Goal: Task Accomplishment & Management: Manage account settings

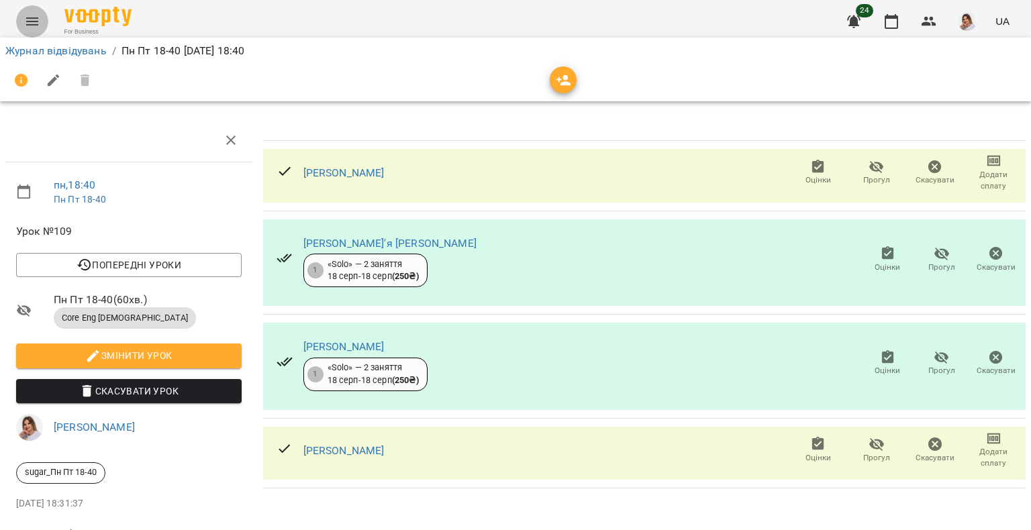
click at [29, 17] on icon "Menu" at bounding box center [32, 21] width 16 height 16
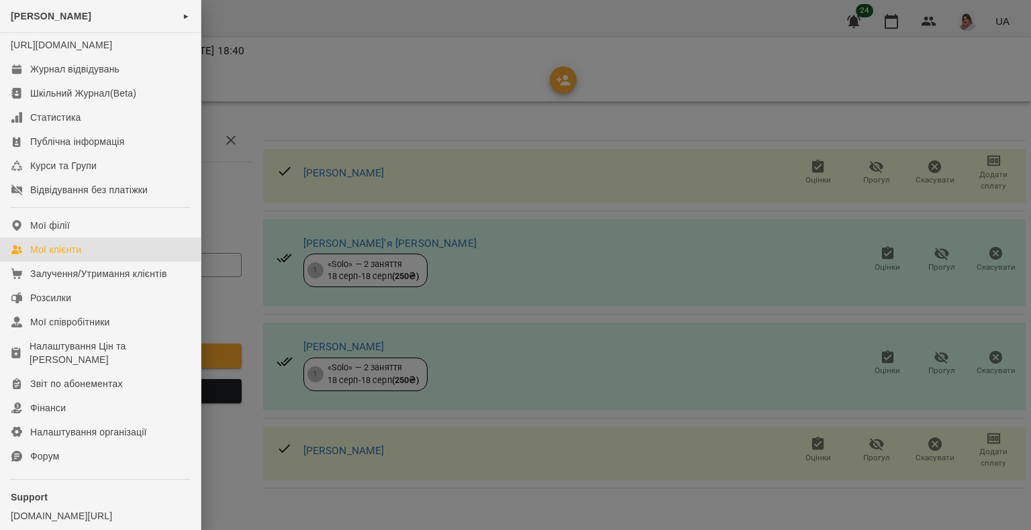
click at [77, 256] on div "Мої клієнти" at bounding box center [55, 249] width 51 height 13
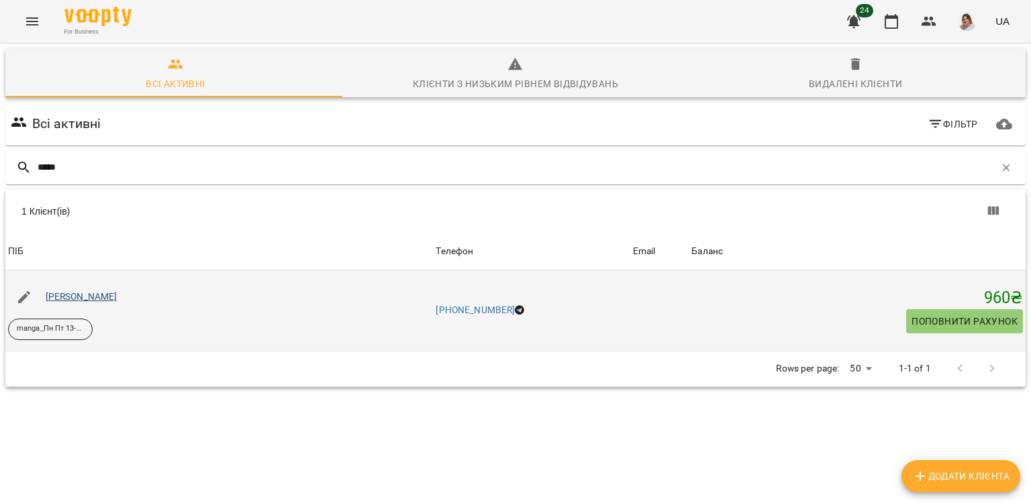
type input "*****"
click at [109, 300] on link "[PERSON_NAME]" at bounding box center [82, 296] width 72 height 11
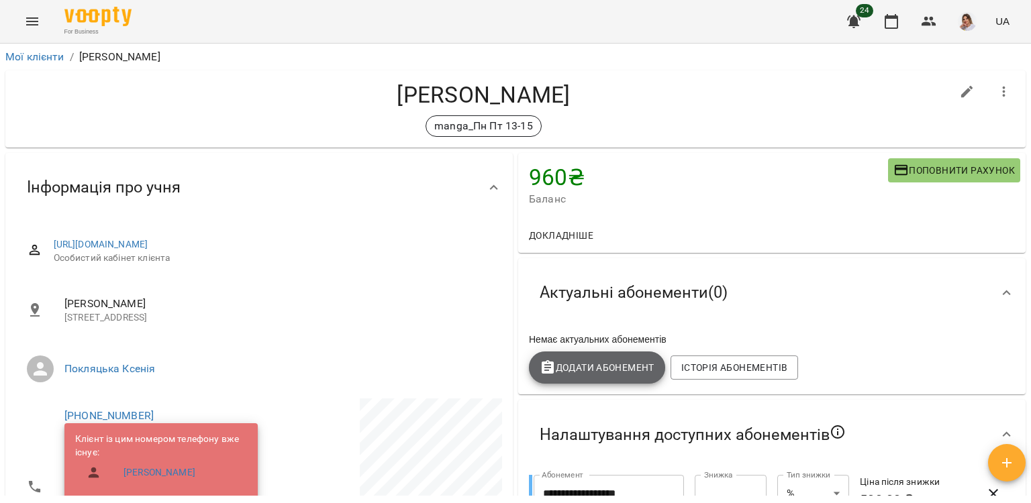
click at [596, 366] on span "Додати Абонемент" at bounding box center [597, 368] width 115 height 16
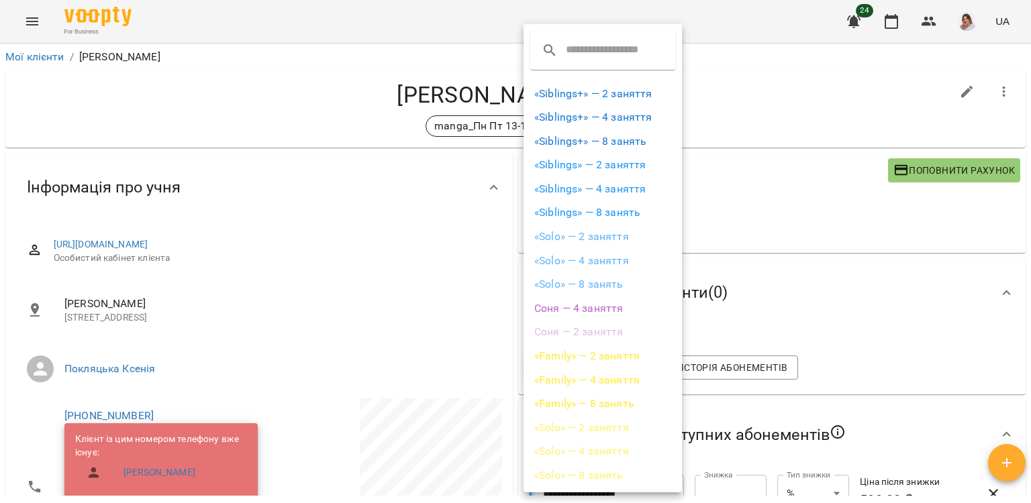
click at [801, 256] on div at bounding box center [515, 251] width 1031 height 503
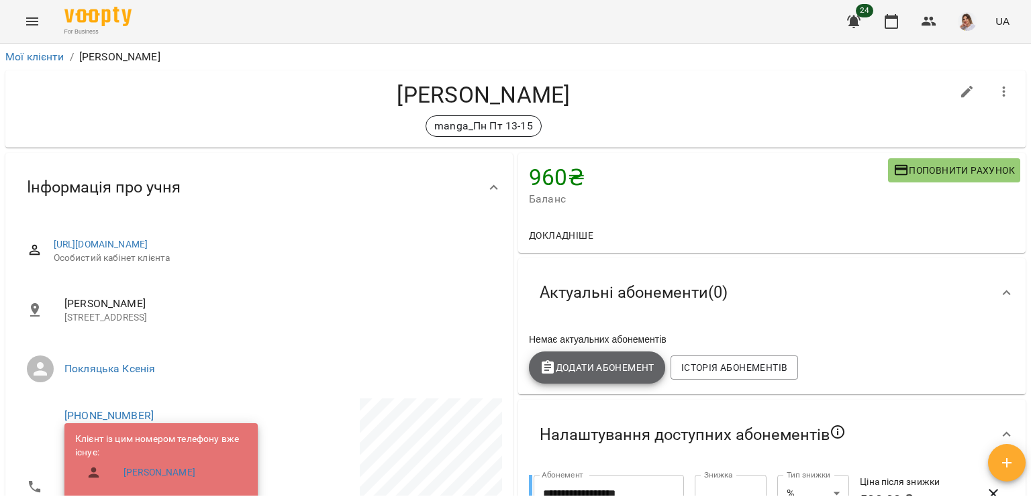
click at [578, 372] on span "Додати Абонемент" at bounding box center [597, 368] width 115 height 16
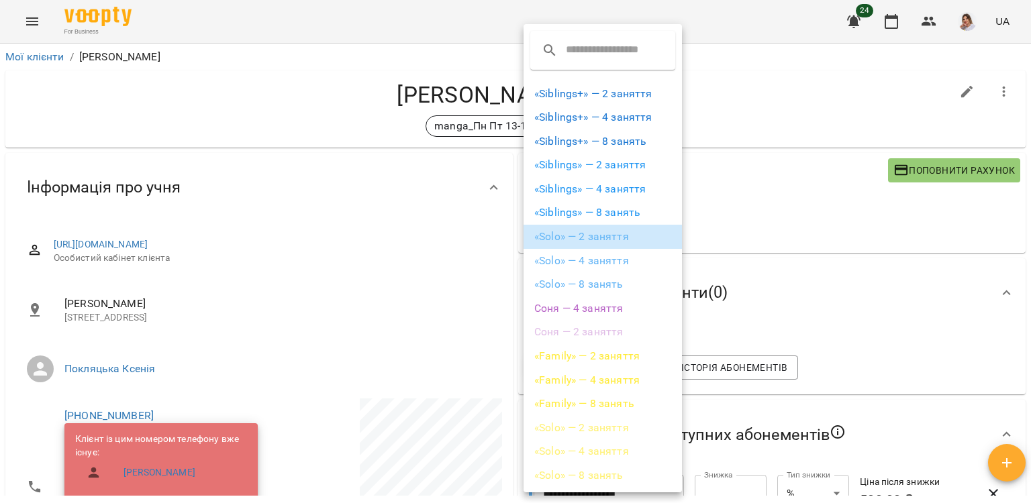
click at [599, 236] on li "«Solo» — 2 заняття" at bounding box center [602, 237] width 158 height 24
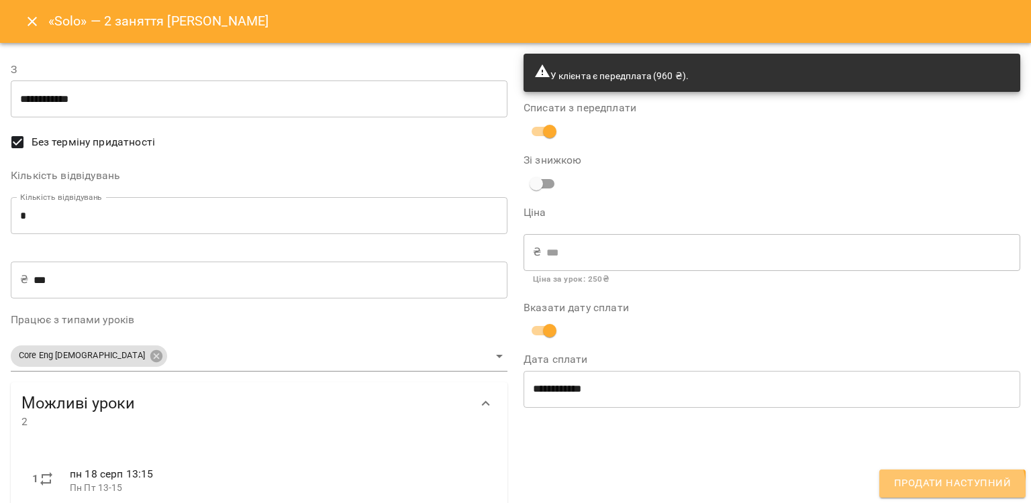
click at [948, 493] on span "Продати наступний" at bounding box center [952, 483] width 117 height 17
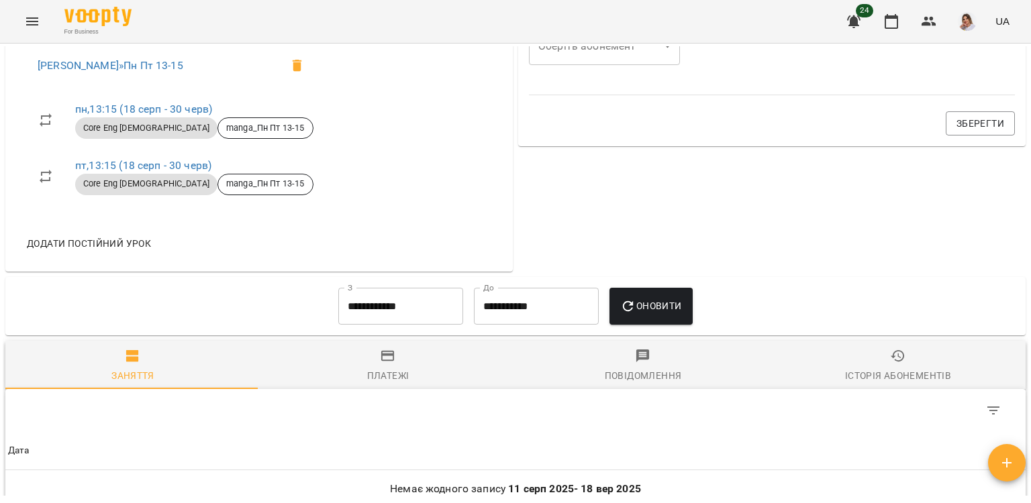
scroll to position [926, 0]
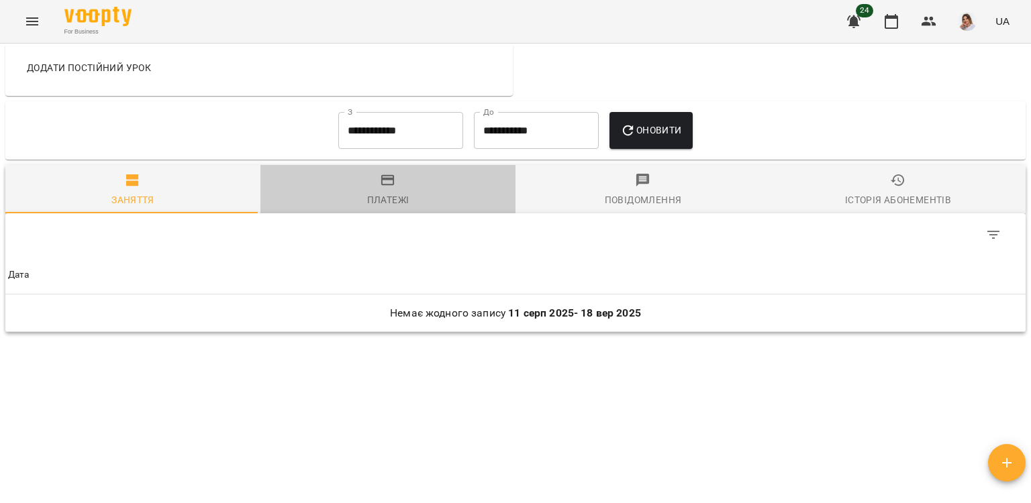
click at [405, 171] on button "Платежі" at bounding box center [387, 189] width 255 height 48
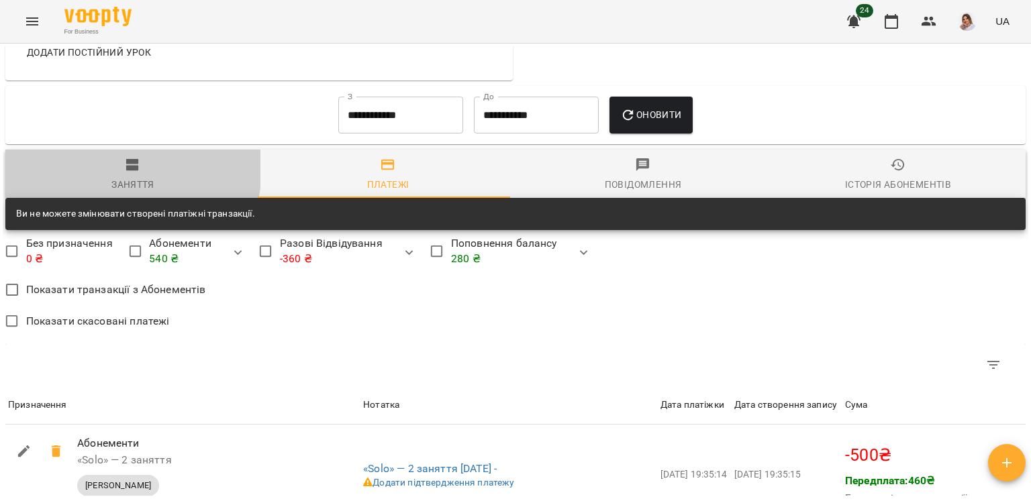
click at [129, 171] on icon "button" at bounding box center [132, 165] width 13 height 12
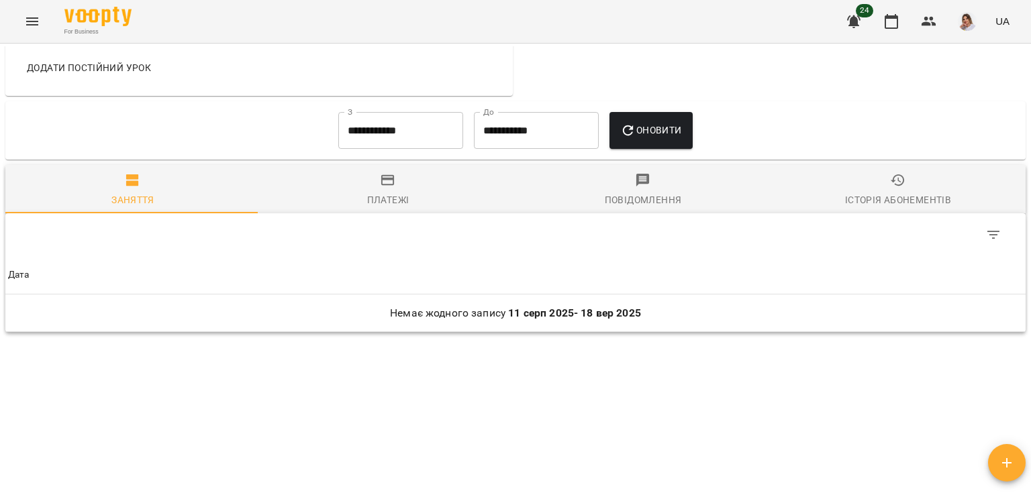
click at [19, 26] on button "Menu" at bounding box center [32, 21] width 32 height 32
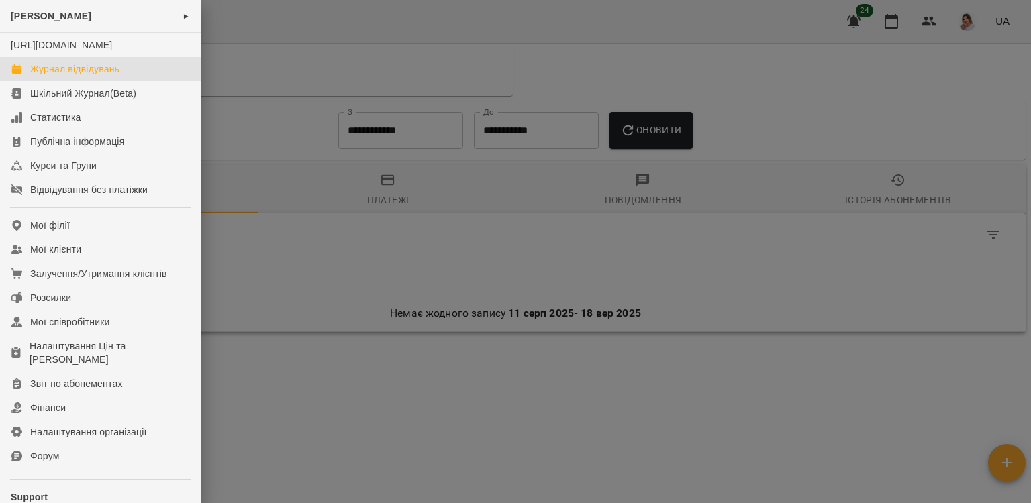
click at [103, 76] on div "Журнал відвідувань" at bounding box center [74, 68] width 89 height 13
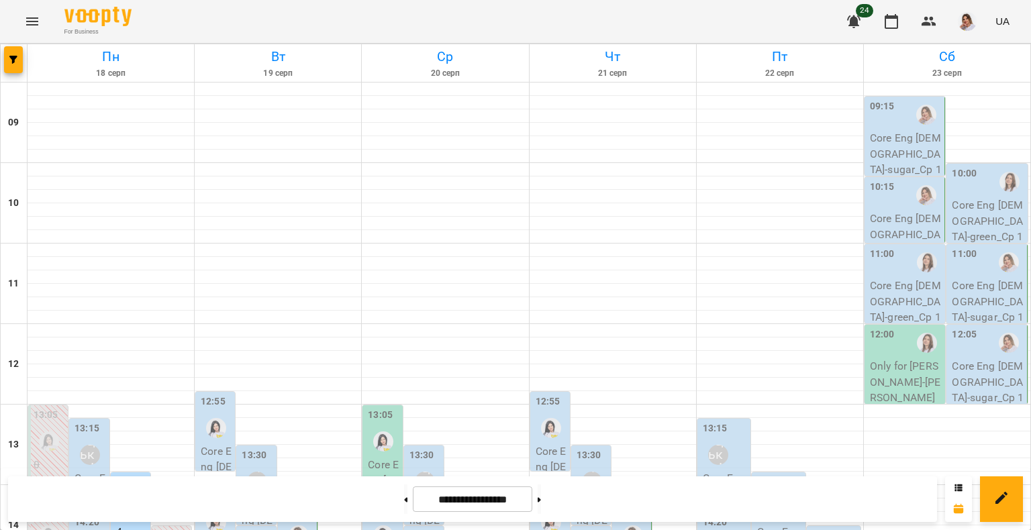
scroll to position [537, 0]
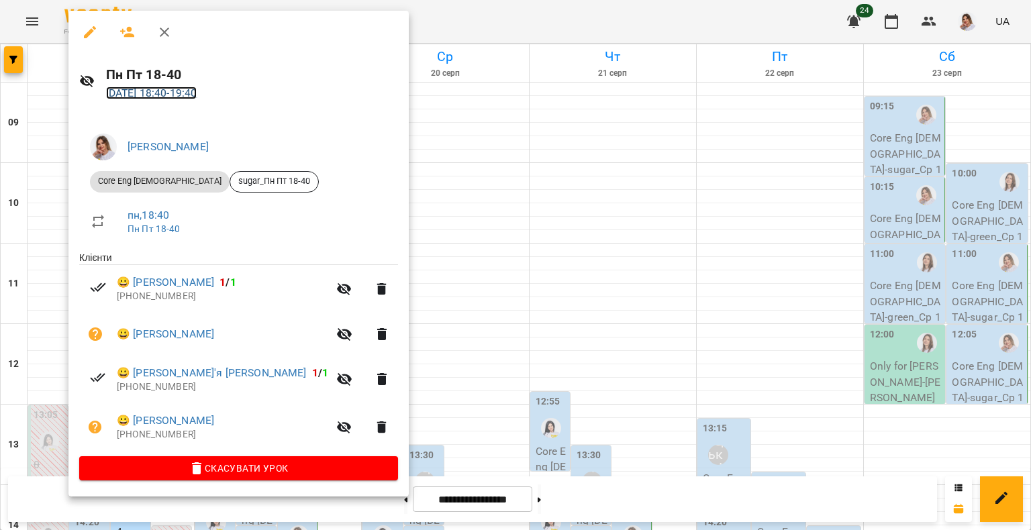
click at [197, 95] on link "[DATE] 18:40 - 19:40" at bounding box center [151, 93] width 91 height 13
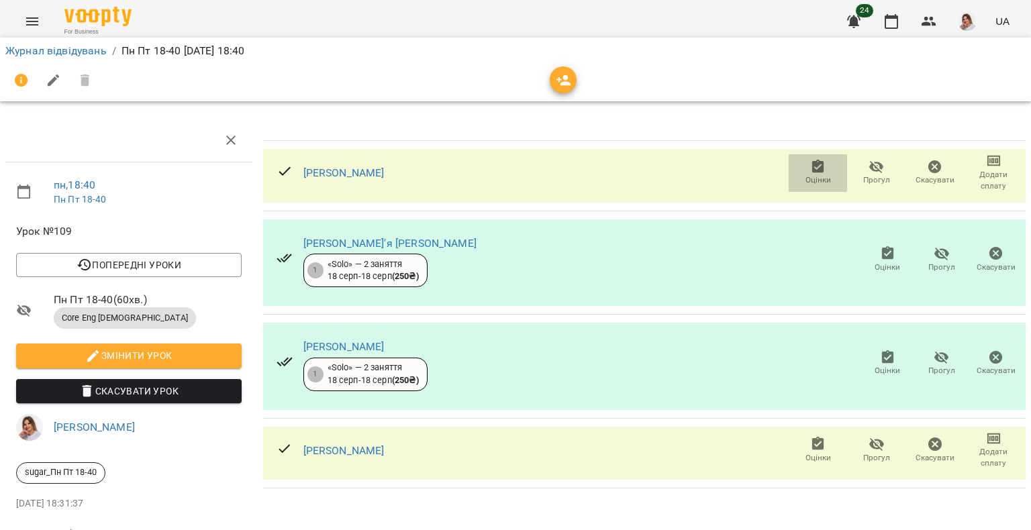
click at [805, 174] on span "Оцінки" at bounding box center [818, 179] width 26 height 11
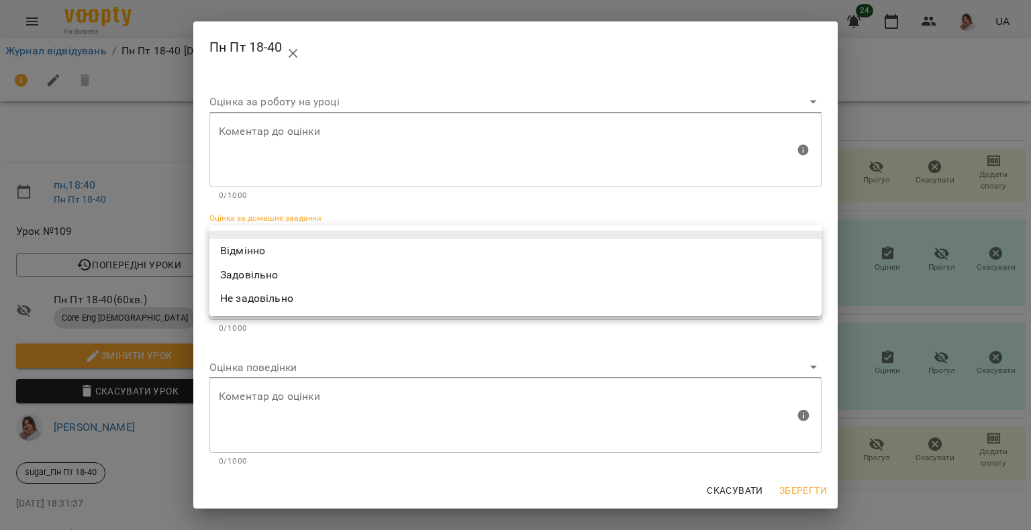
click at [266, 227] on body "For Business 24 UA Журнал відвідувань / Пн Пт 18-40 [DATE] 18:40 пн , 18:40 Пн …" at bounding box center [515, 282] width 1031 height 564
click at [245, 376] on div at bounding box center [515, 265] width 1031 height 530
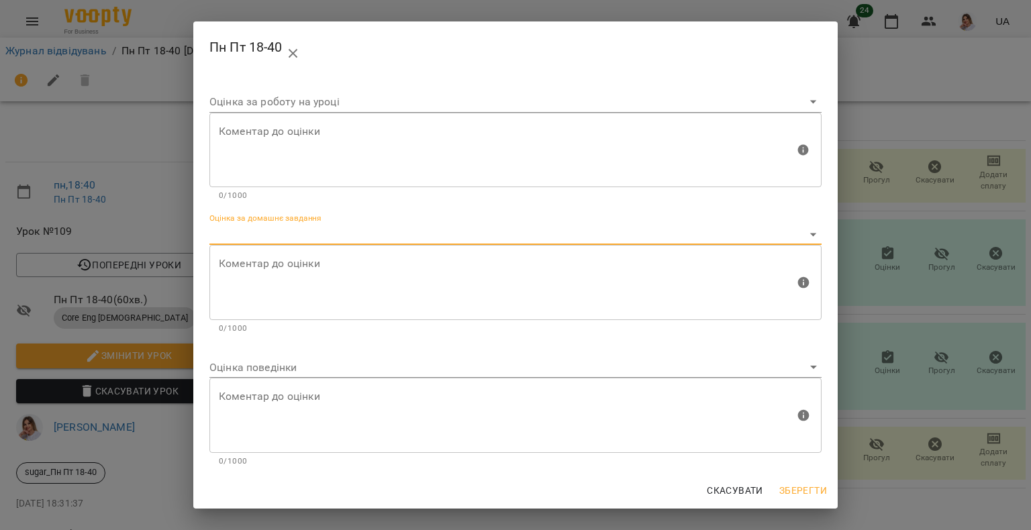
click at [238, 374] on body "For Business 24 UA Журнал відвідувань / Пн Пт 18-40 [DATE] 18:40 пн , 18:40 Пн …" at bounding box center [515, 282] width 1031 height 564
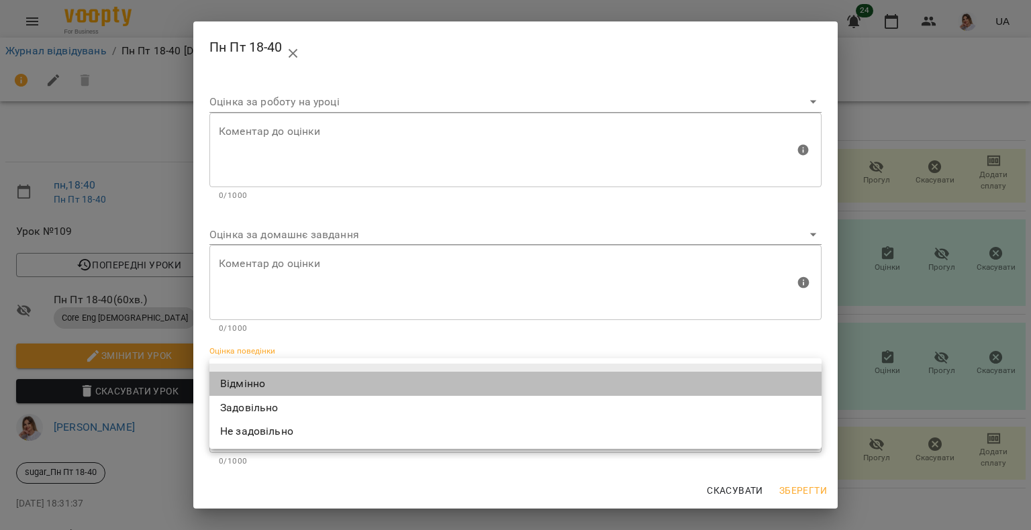
click at [234, 379] on li "Відмінно" at bounding box center [515, 384] width 612 height 24
type input "*********"
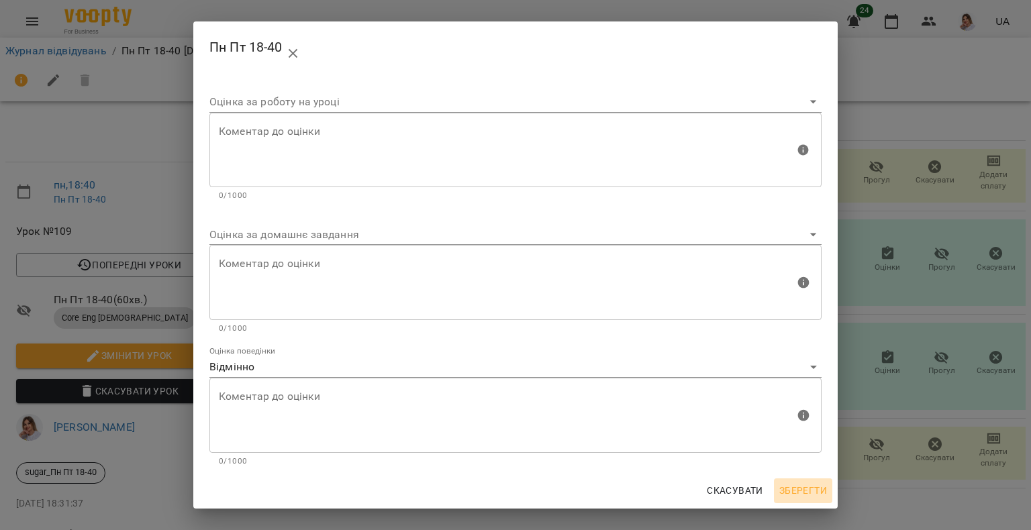
click at [815, 491] on span "Зберегти" at bounding box center [803, 491] width 48 height 16
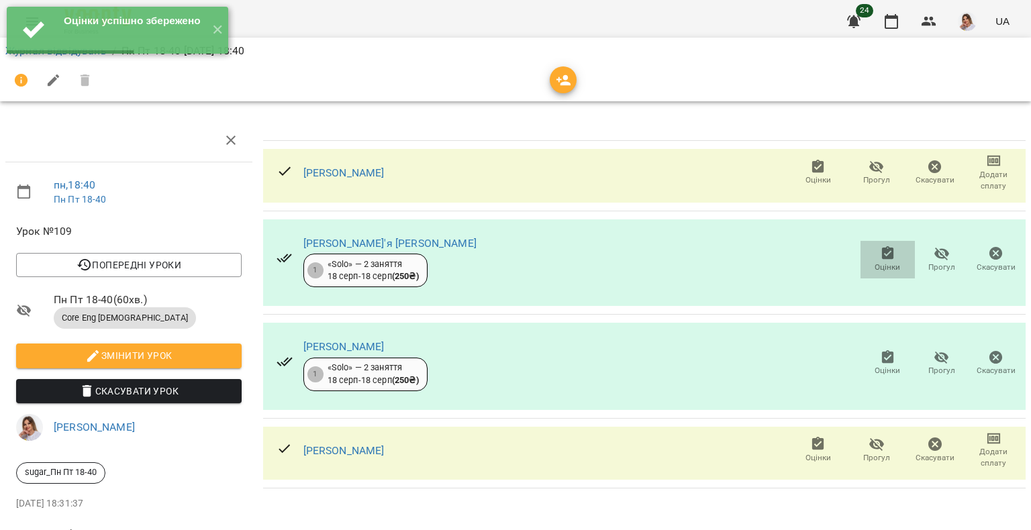
click at [886, 262] on span "Оцінки" at bounding box center [887, 267] width 26 height 11
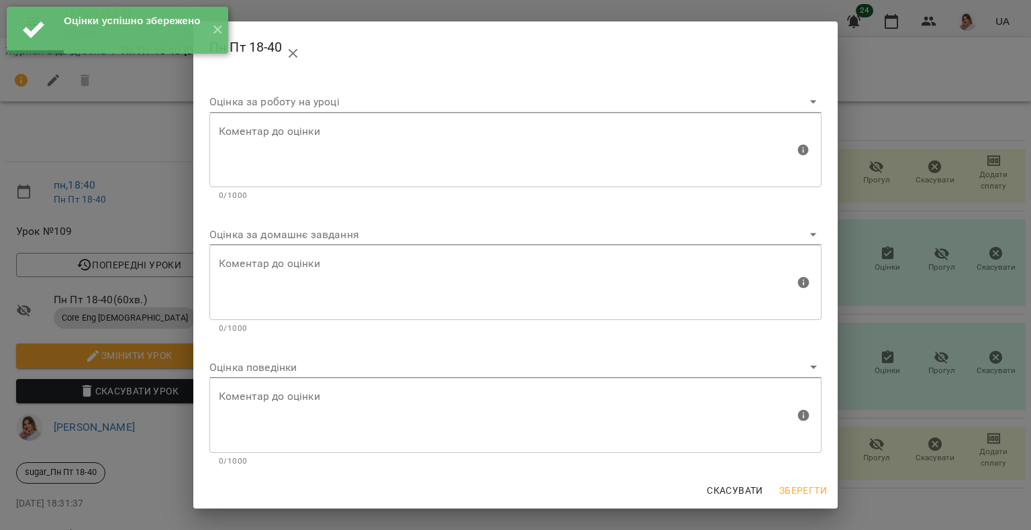
click at [268, 371] on body "Оцінки успішно збережено ✕ For Business 24 UA Журнал відвідувань / Пн Пт 18-40 …" at bounding box center [515, 282] width 1031 height 564
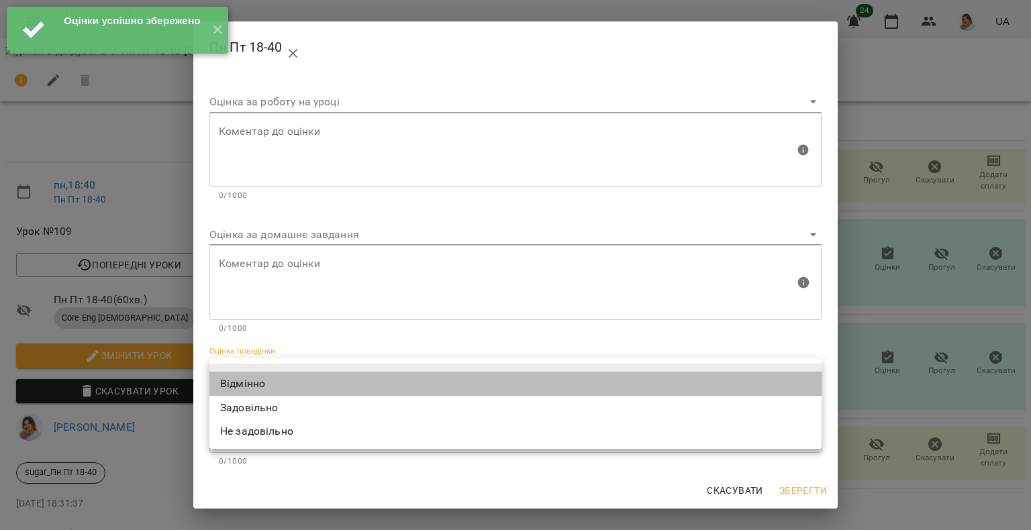
click at [256, 386] on li "Відмінно" at bounding box center [515, 384] width 612 height 24
type input "*********"
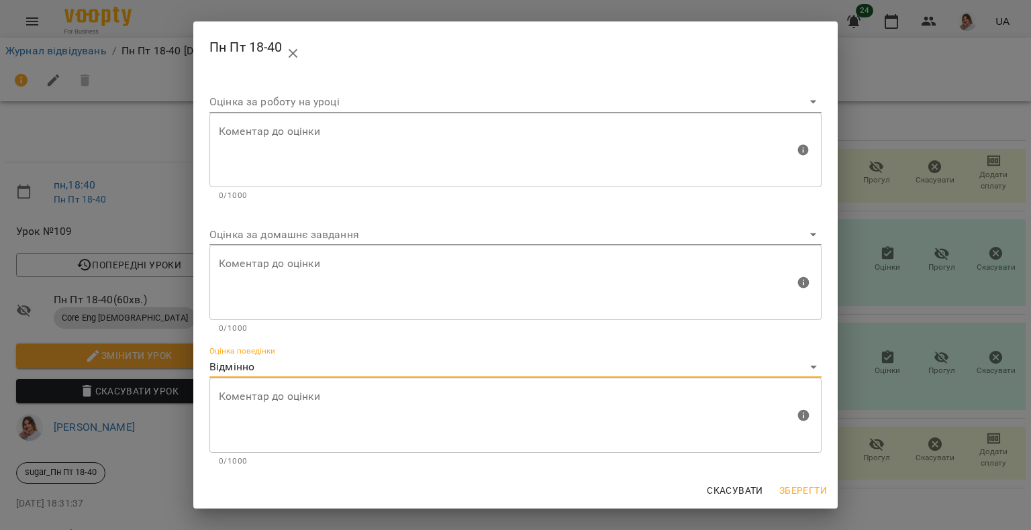
click at [804, 492] on span "Зберегти" at bounding box center [803, 491] width 48 height 16
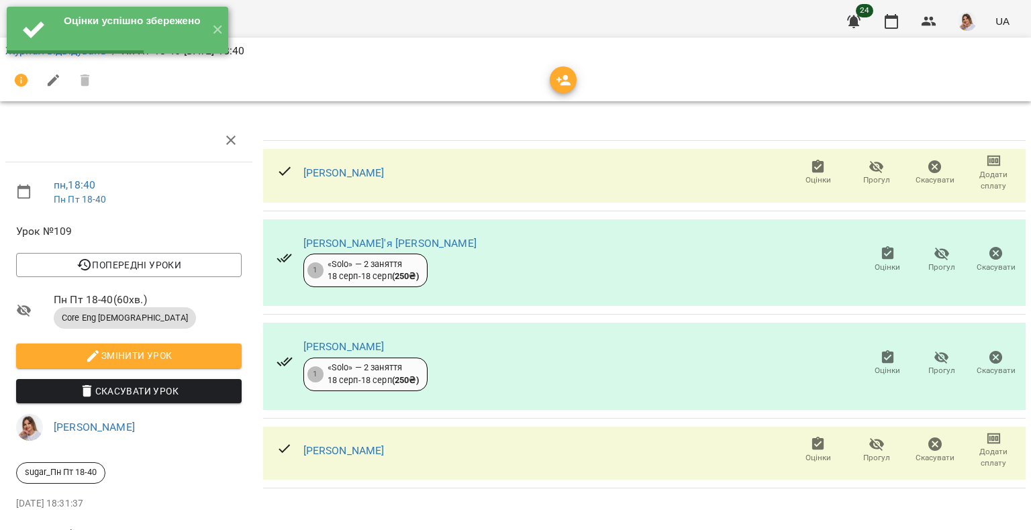
click at [882, 362] on icon "button" at bounding box center [887, 356] width 12 height 13
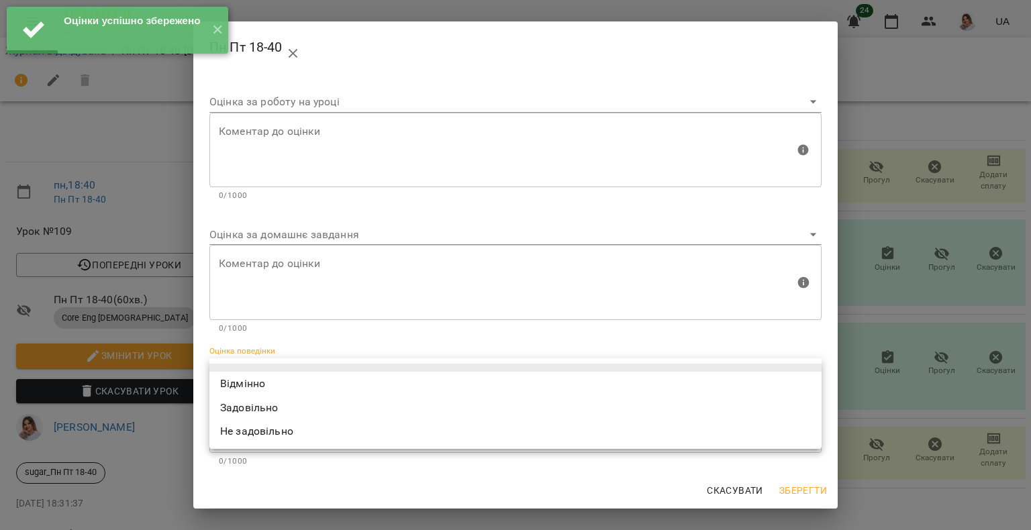
click at [304, 366] on body "Оцінки успішно збережено ✕ For Business 24 UA Журнал відвідувань / Пн Пт 18-40 …" at bounding box center [515, 282] width 1031 height 564
drag, startPoint x: 293, startPoint y: 377, endPoint x: 332, endPoint y: 394, distance: 42.4
click at [293, 378] on li "Відмінно" at bounding box center [515, 384] width 612 height 24
type input "*********"
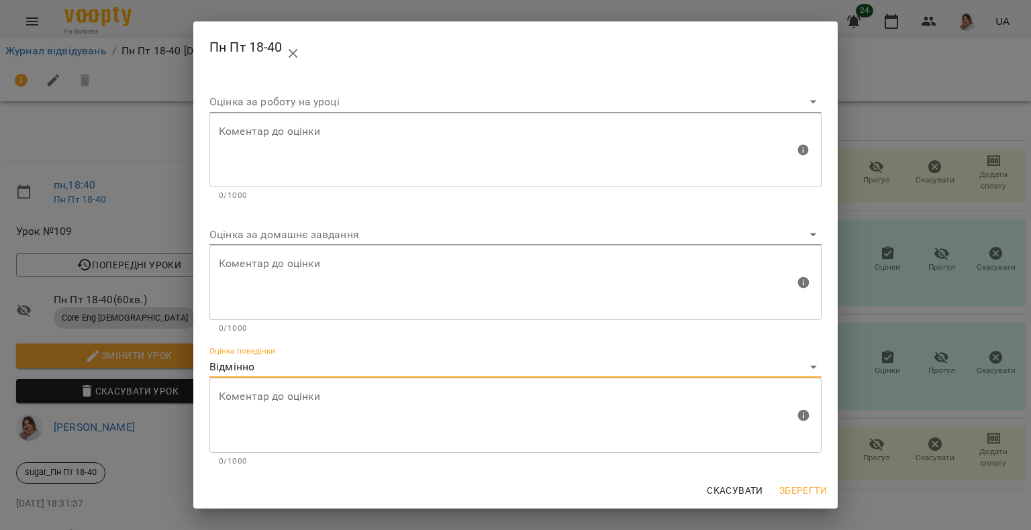
click at [809, 490] on span "Зберегти" at bounding box center [803, 491] width 48 height 16
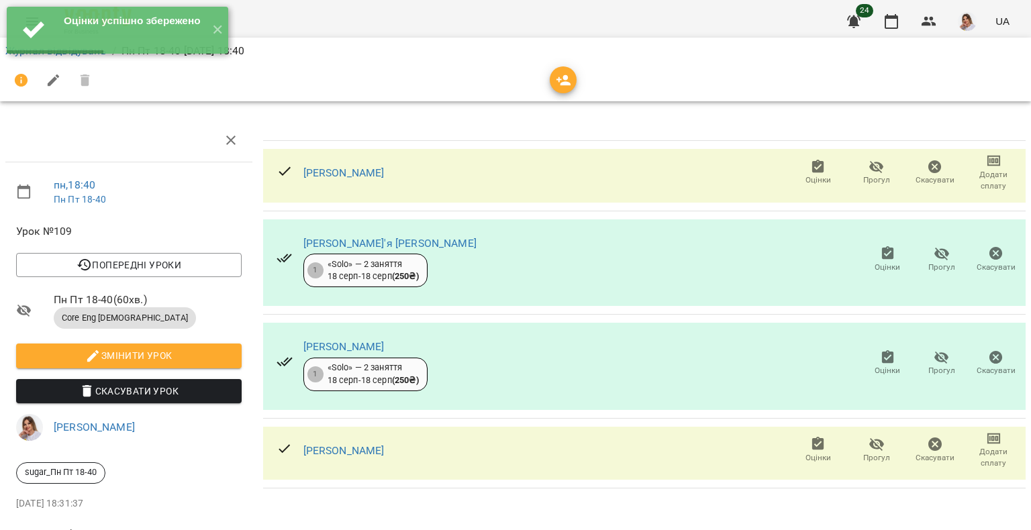
click at [809, 452] on span "Оцінки" at bounding box center [818, 457] width 26 height 11
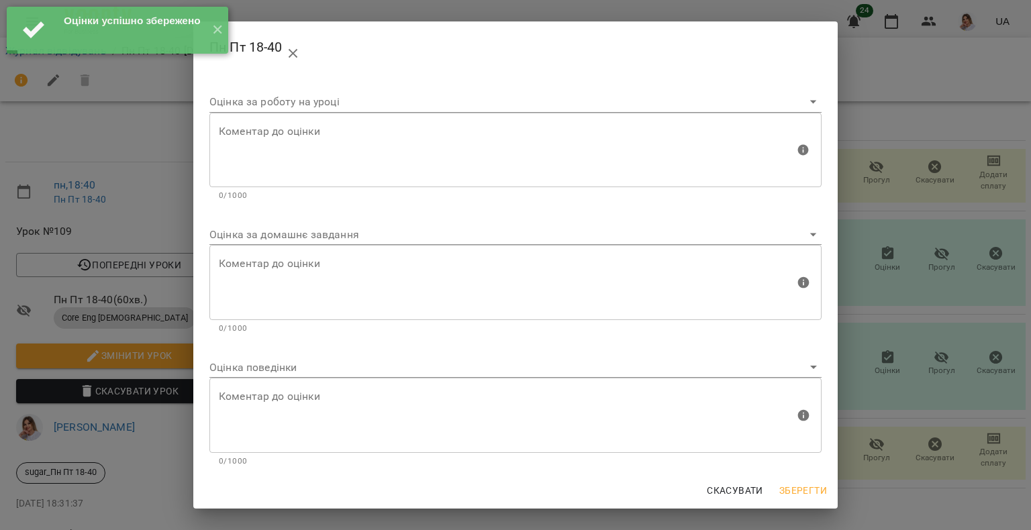
click at [266, 369] on body "Оцінки успішно збережено ✕ For Business 24 UA Журнал відвідувань / Пн Пт 18-40 …" at bounding box center [515, 282] width 1031 height 564
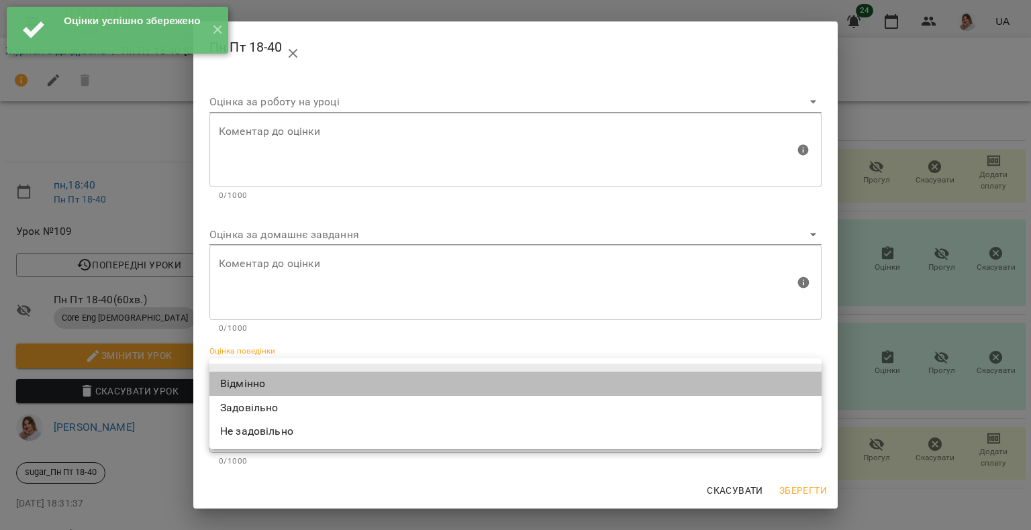
click at [261, 380] on li "Відмінно" at bounding box center [515, 384] width 612 height 24
type input "*********"
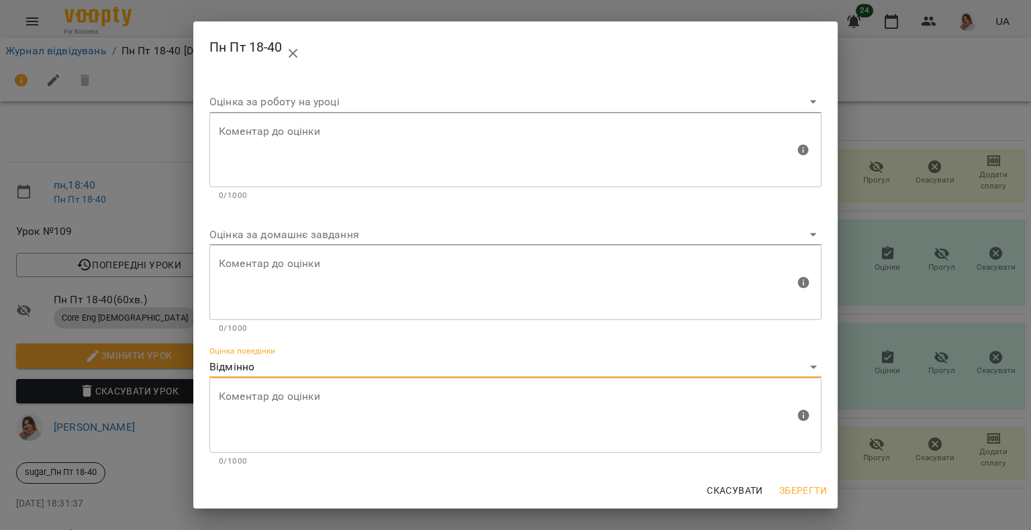
click at [807, 493] on span "Зберегти" at bounding box center [803, 491] width 48 height 16
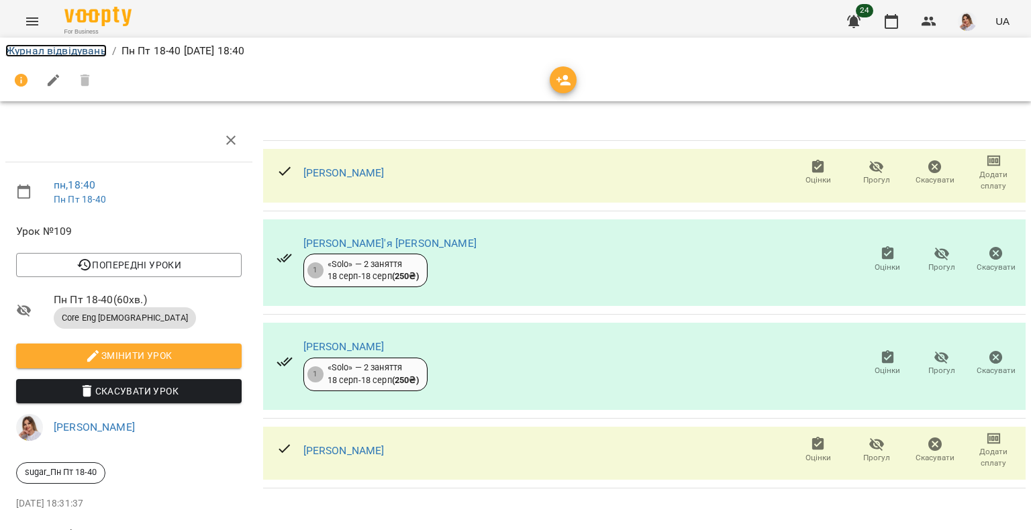
click at [91, 51] on link "Журнал відвідувань" at bounding box center [55, 50] width 101 height 13
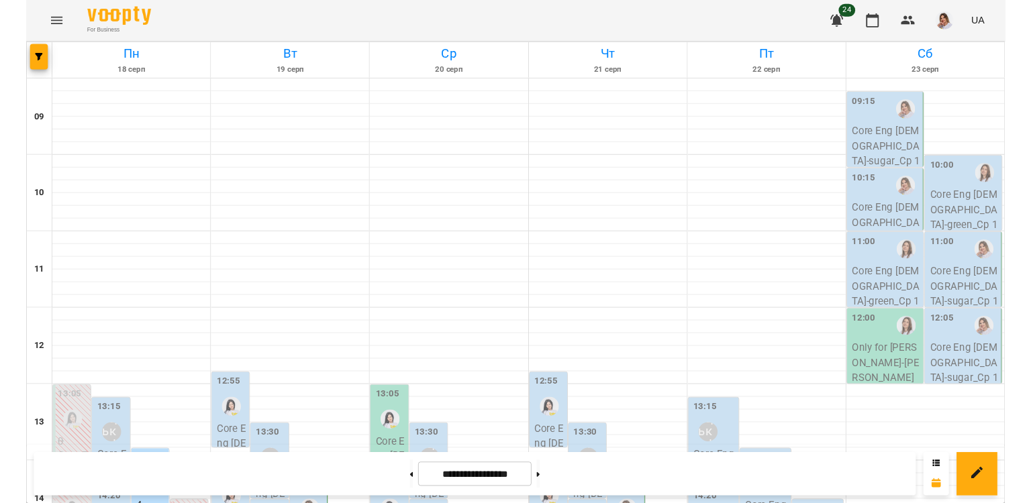
scroll to position [579, 0]
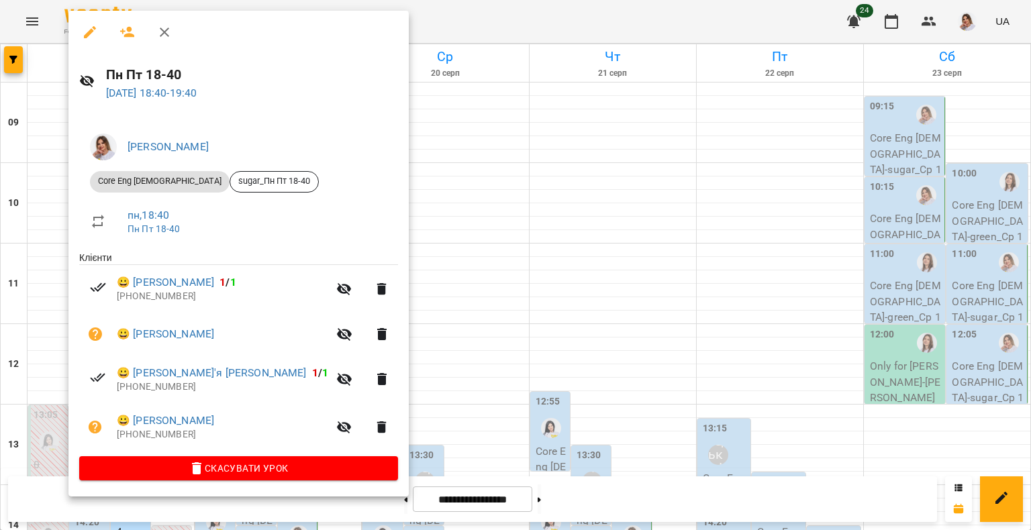
click at [30, 17] on div at bounding box center [515, 265] width 1031 height 530
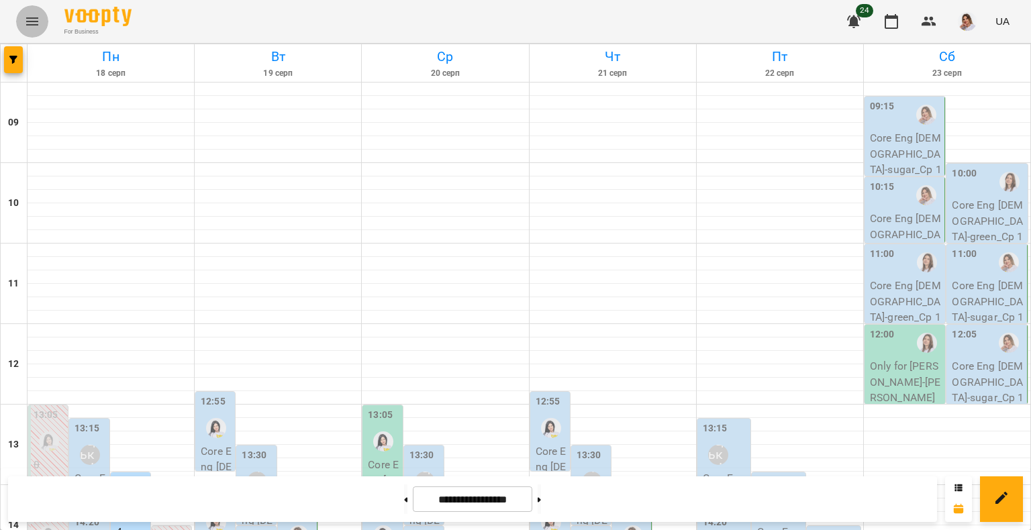
click at [30, 24] on icon "Menu" at bounding box center [32, 21] width 12 height 8
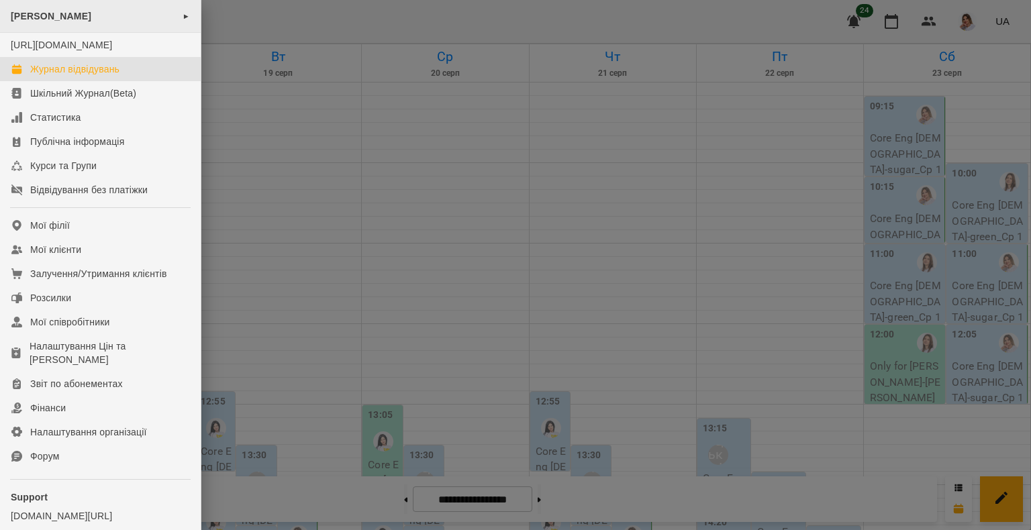
click at [126, 16] on div "[PERSON_NAME] ►" at bounding box center [100, 16] width 201 height 33
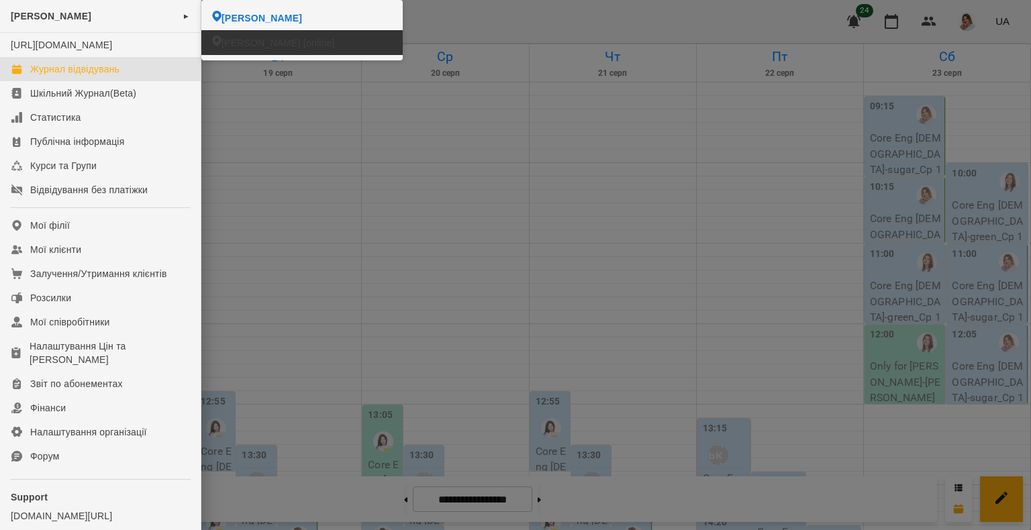
click at [250, 47] on span "[PERSON_NAME] [online]" at bounding box center [277, 42] width 113 height 13
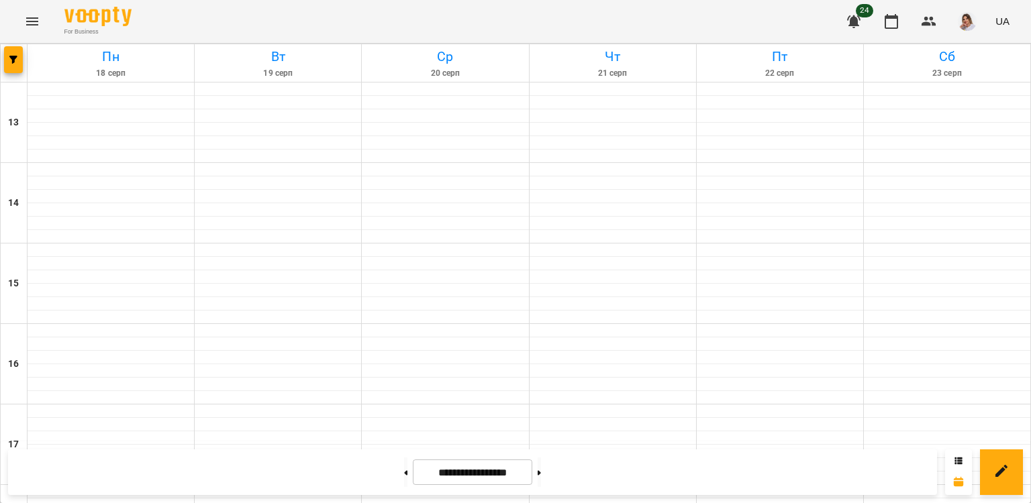
scroll to position [283, 0]
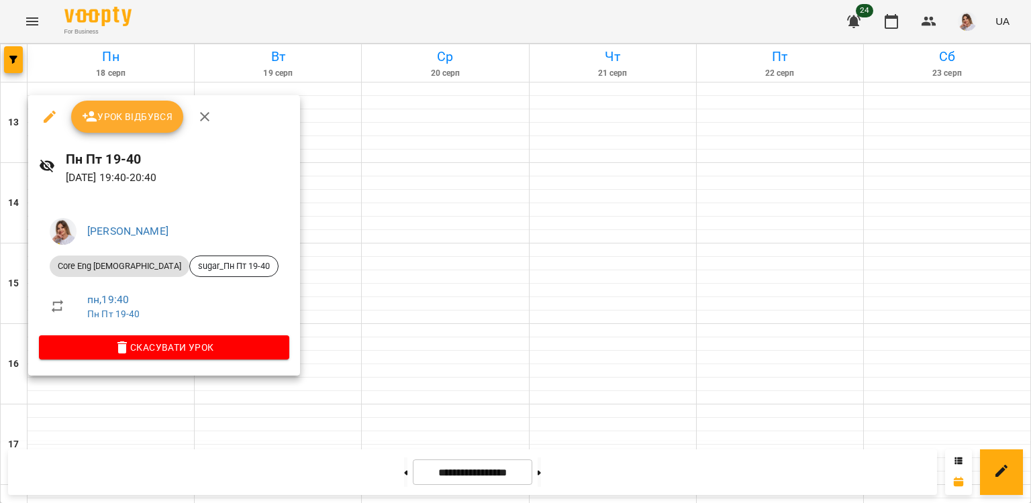
click at [124, 126] on button "Урок відбувся" at bounding box center [127, 117] width 113 height 32
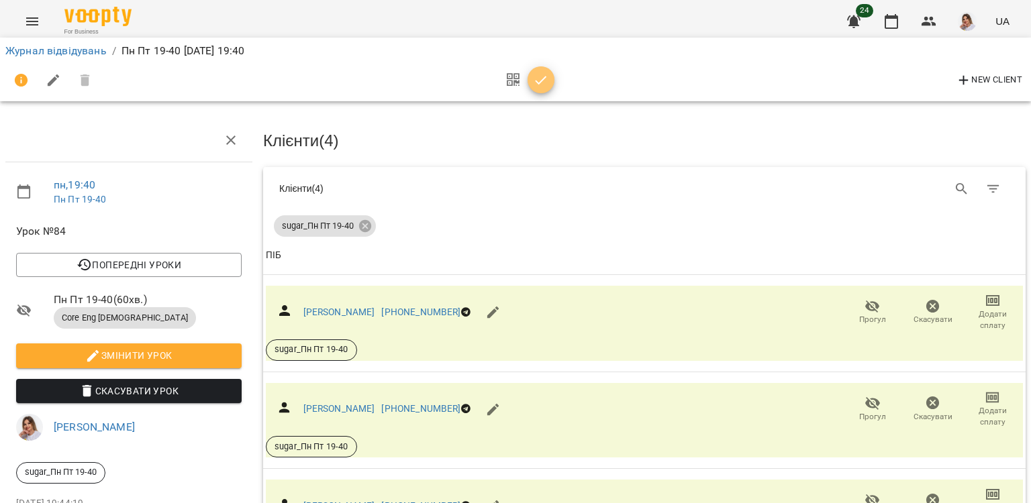
click at [549, 74] on span "button" at bounding box center [541, 80] width 27 height 16
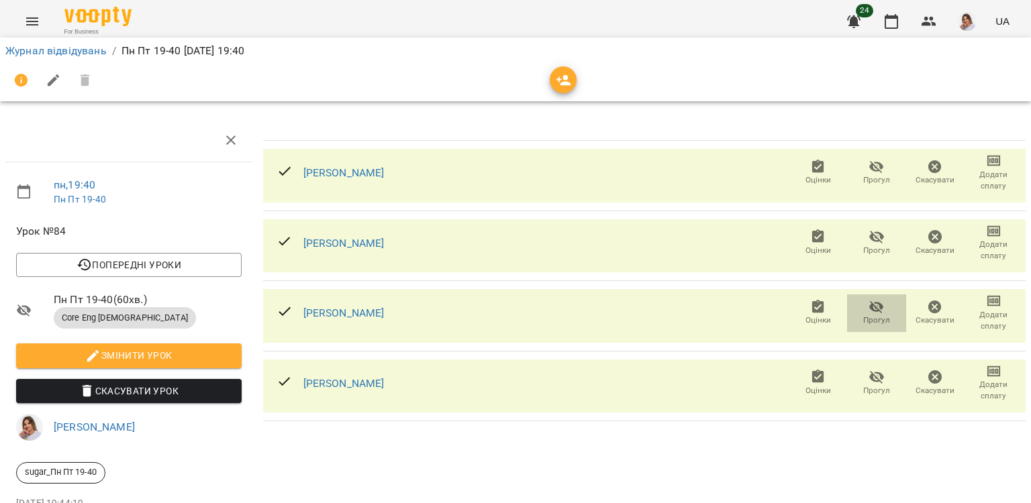
click at [870, 310] on icon "button" at bounding box center [876, 307] width 16 height 16
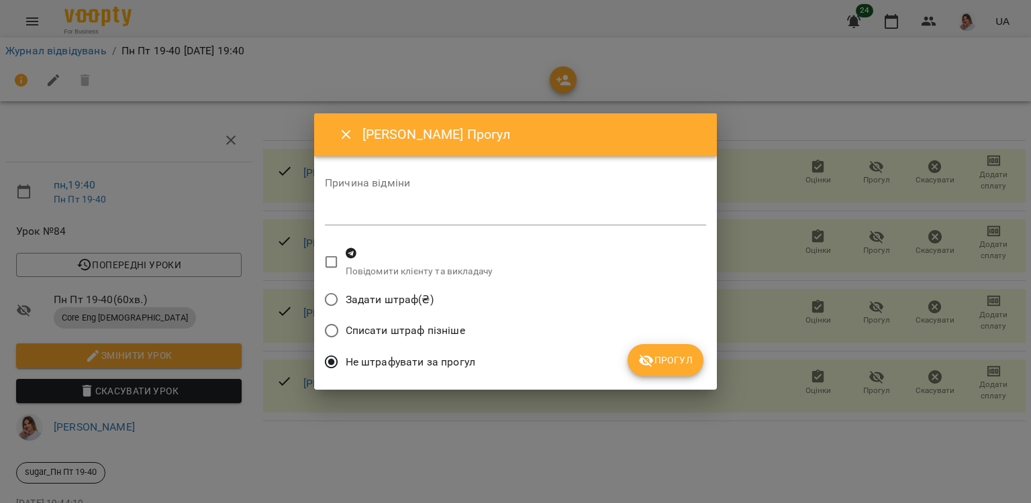
click at [403, 216] on textarea at bounding box center [515, 214] width 381 height 13
type textarea "**********"
click at [666, 360] on span "Прогул" at bounding box center [665, 360] width 54 height 16
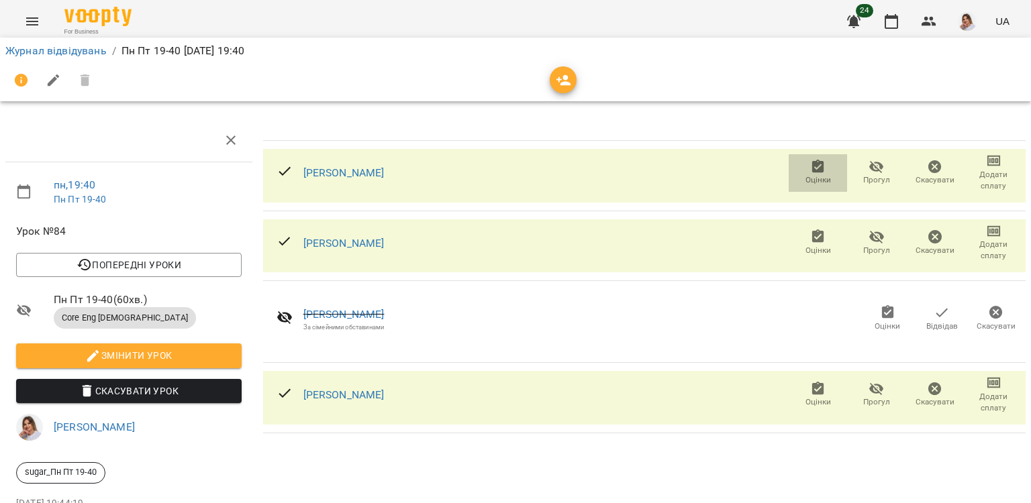
click at [812, 171] on icon "button" at bounding box center [818, 166] width 12 height 13
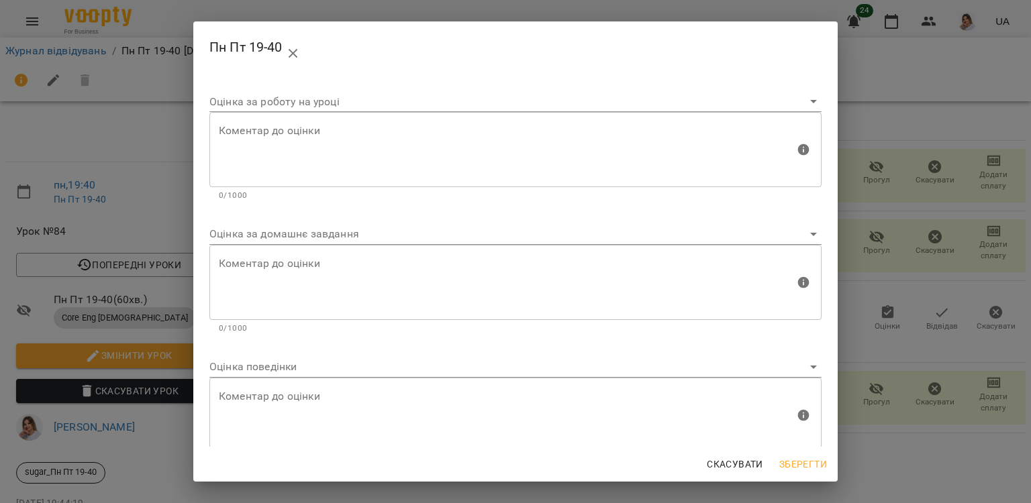
click at [266, 362] on body "For Business 24 UA Журнал відвідувань / Пн Пт 19-40 [DATE] 19:40 пн , 19:40 Пн …" at bounding box center [515, 282] width 1031 height 564
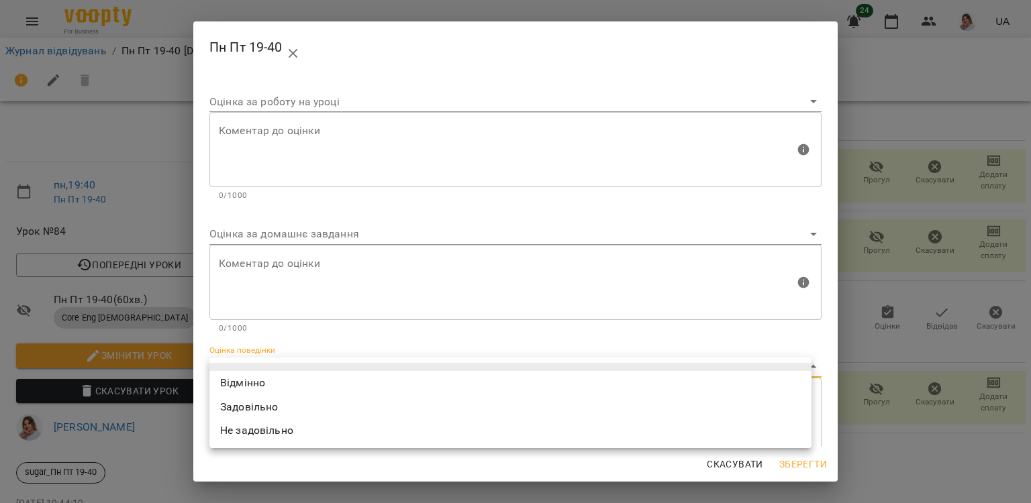
drag, startPoint x: 252, startPoint y: 383, endPoint x: 311, endPoint y: 372, distance: 59.2
click at [252, 383] on li "Відмінно" at bounding box center [510, 383] width 602 height 24
type input "*********"
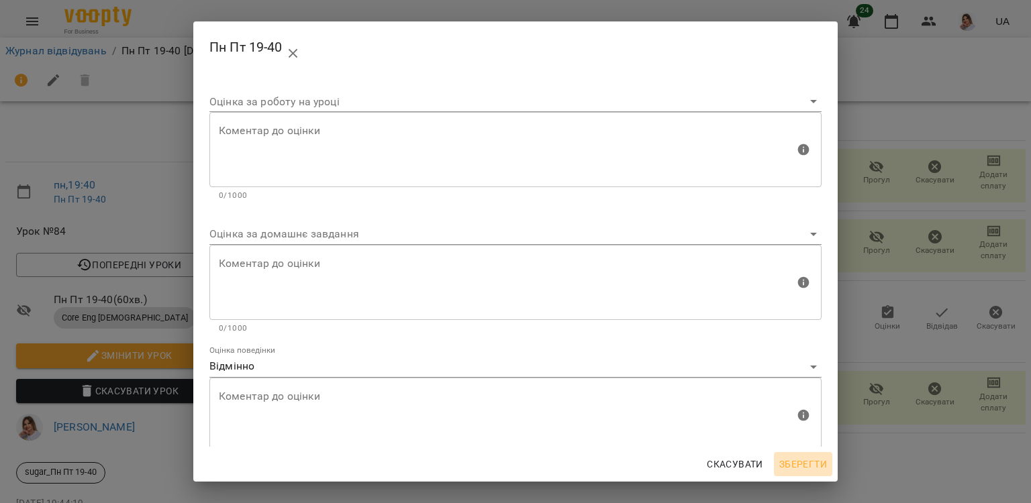
click at [824, 458] on span "Зберегти" at bounding box center [803, 464] width 48 height 16
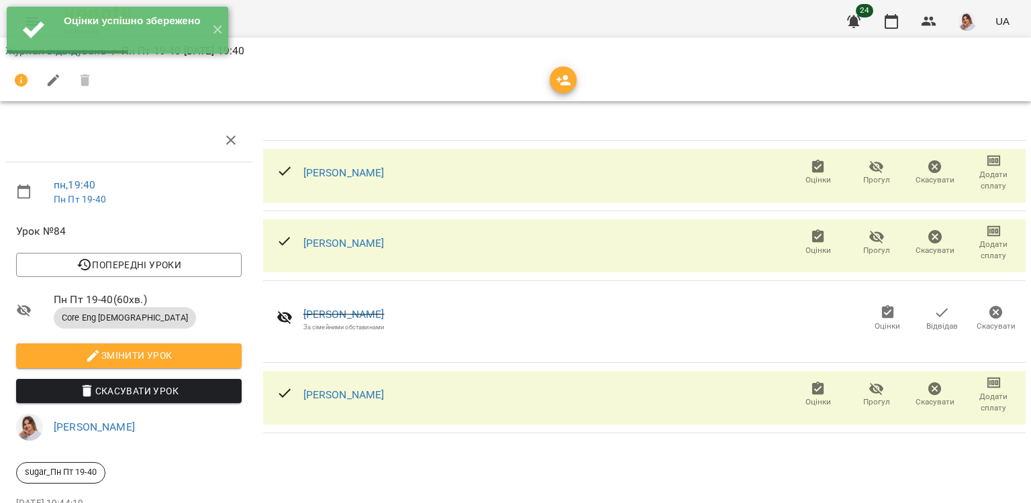
click at [812, 238] on icon "button" at bounding box center [818, 236] width 12 height 13
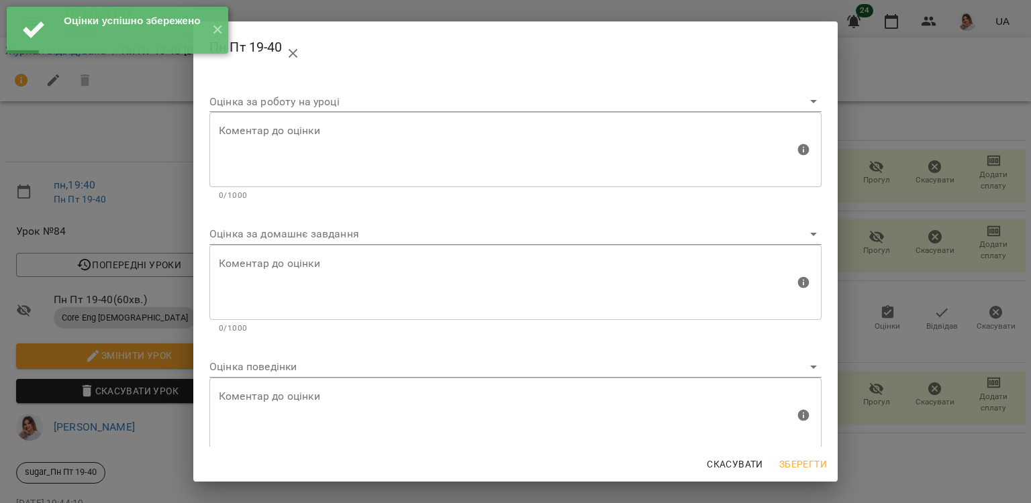
click at [250, 369] on body "Оцінки успішно збережено ✕ For Business 24 UA Журнал відвідувань / Пн Пт 19-40 …" at bounding box center [515, 282] width 1031 height 564
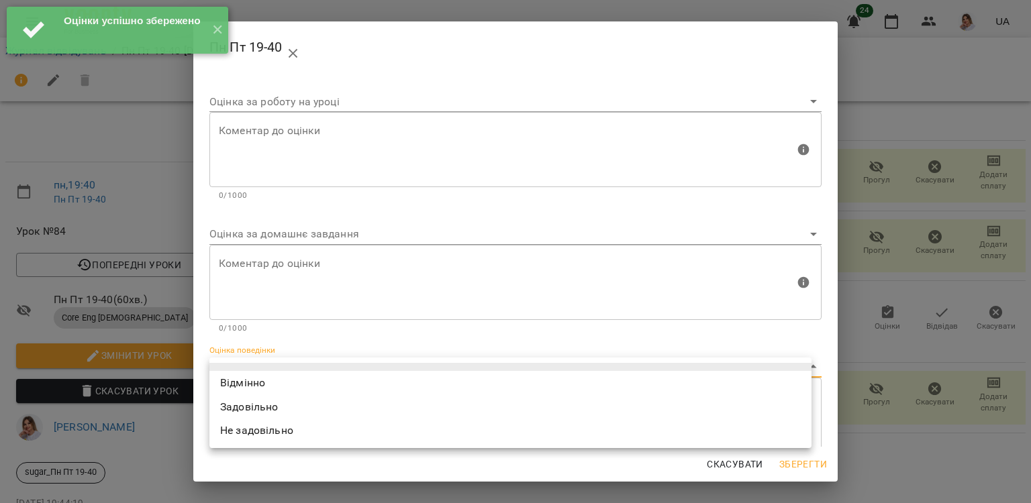
click at [250, 380] on li "Відмінно" at bounding box center [510, 383] width 602 height 24
type input "*********"
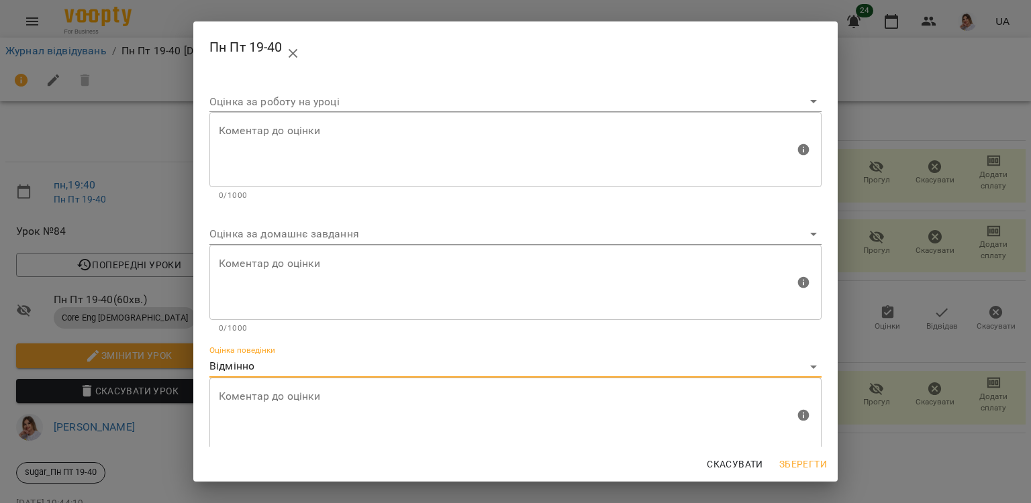
click at [811, 472] on span "Зберегти" at bounding box center [803, 464] width 48 height 16
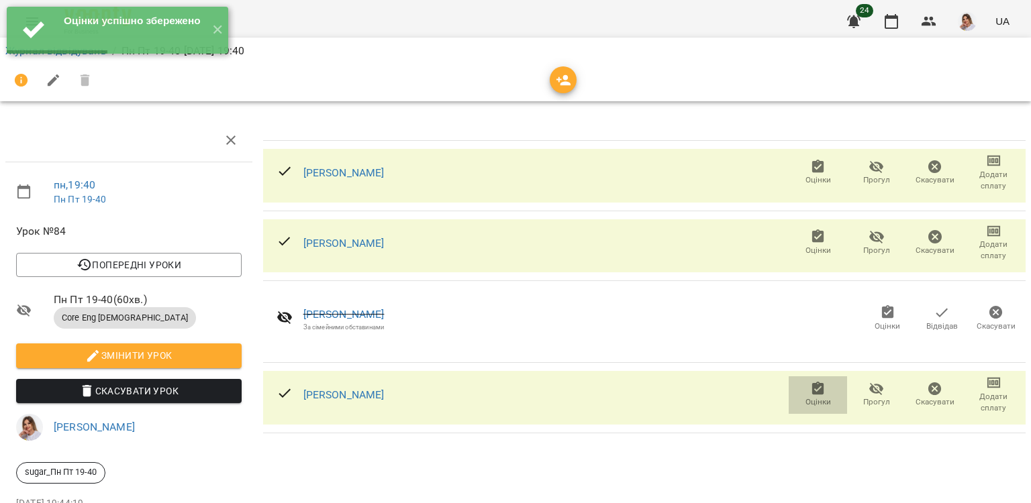
click at [808, 397] on span "Оцінки" at bounding box center [818, 402] width 26 height 11
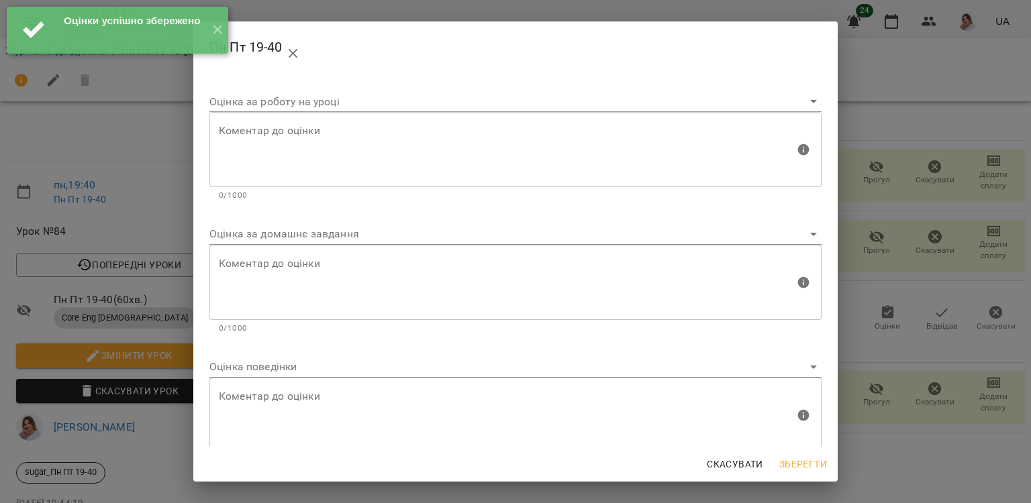
click at [250, 375] on body "Оцінки успішно збережено ✕ For Business 24 UA Журнал відвідувань / Пн Пт 19-40 …" at bounding box center [515, 282] width 1031 height 564
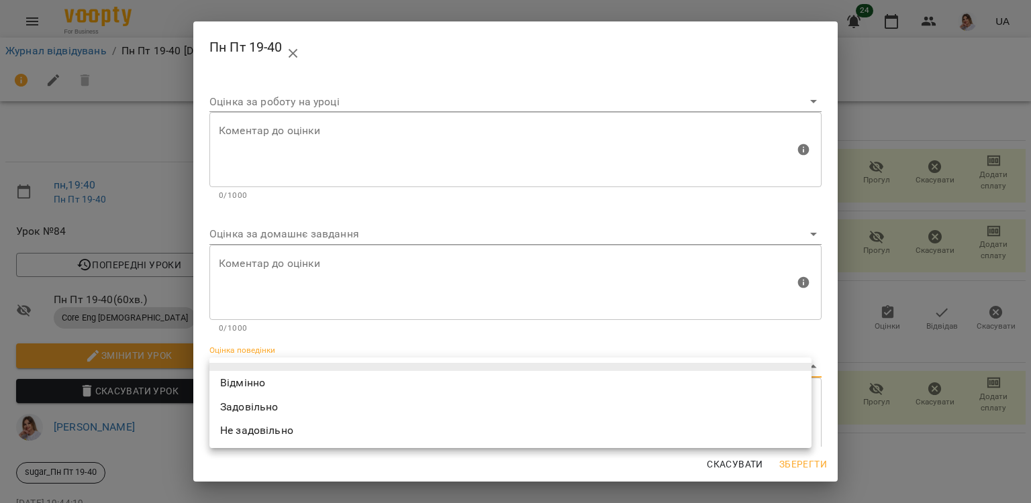
click at [244, 382] on li "Відмінно" at bounding box center [510, 383] width 602 height 24
type input "*********"
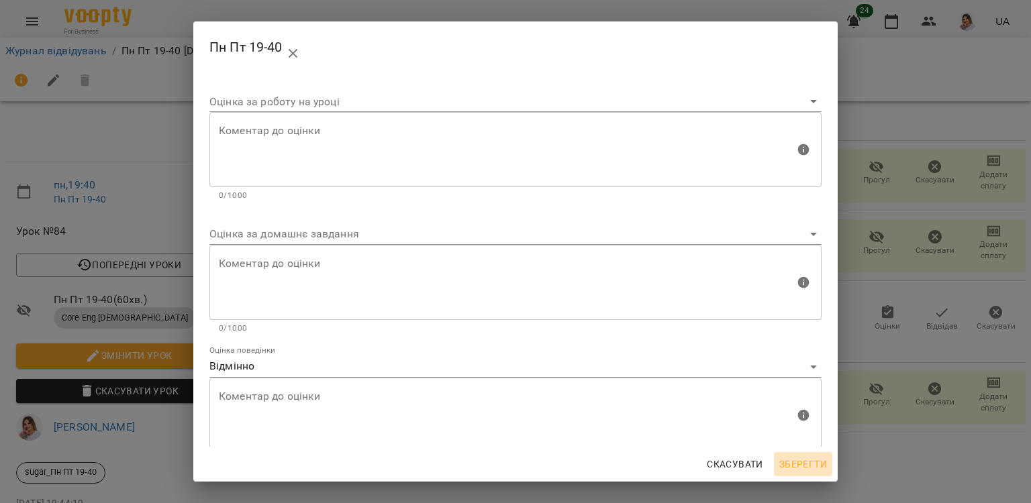
click at [799, 470] on span "Зберегти" at bounding box center [803, 464] width 48 height 16
